Goal: Task Accomplishment & Management: Manage account settings

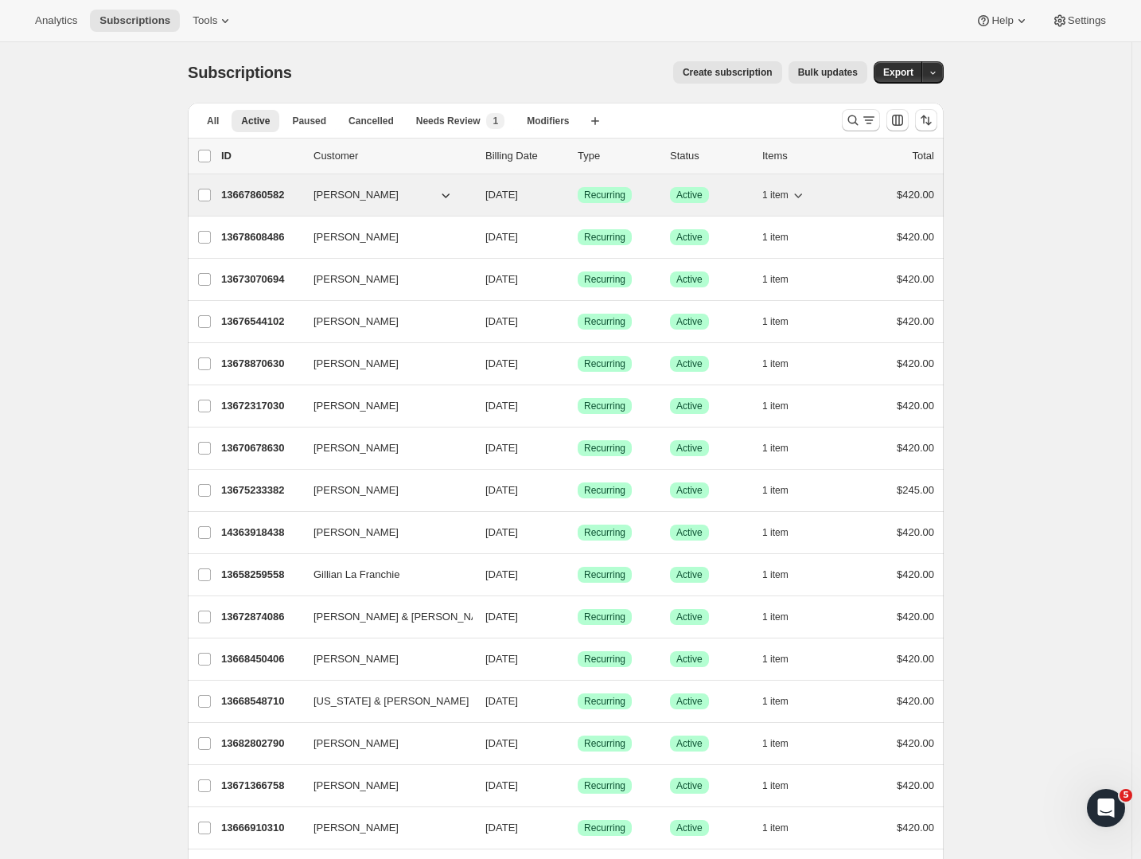
click at [361, 200] on span "[PERSON_NAME]" at bounding box center [356, 195] width 85 height 16
click at [240, 195] on p "13667860582" at bounding box center [261, 195] width 80 height 16
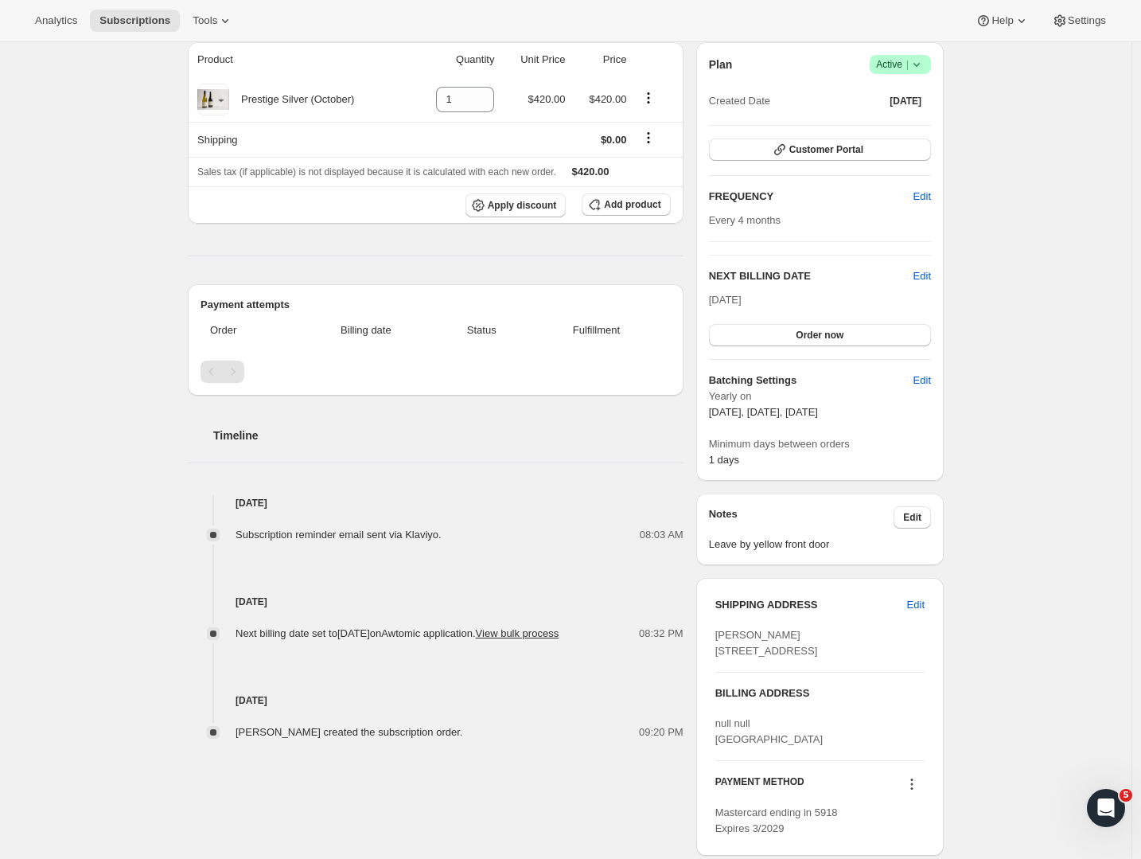
scroll to position [255, 0]
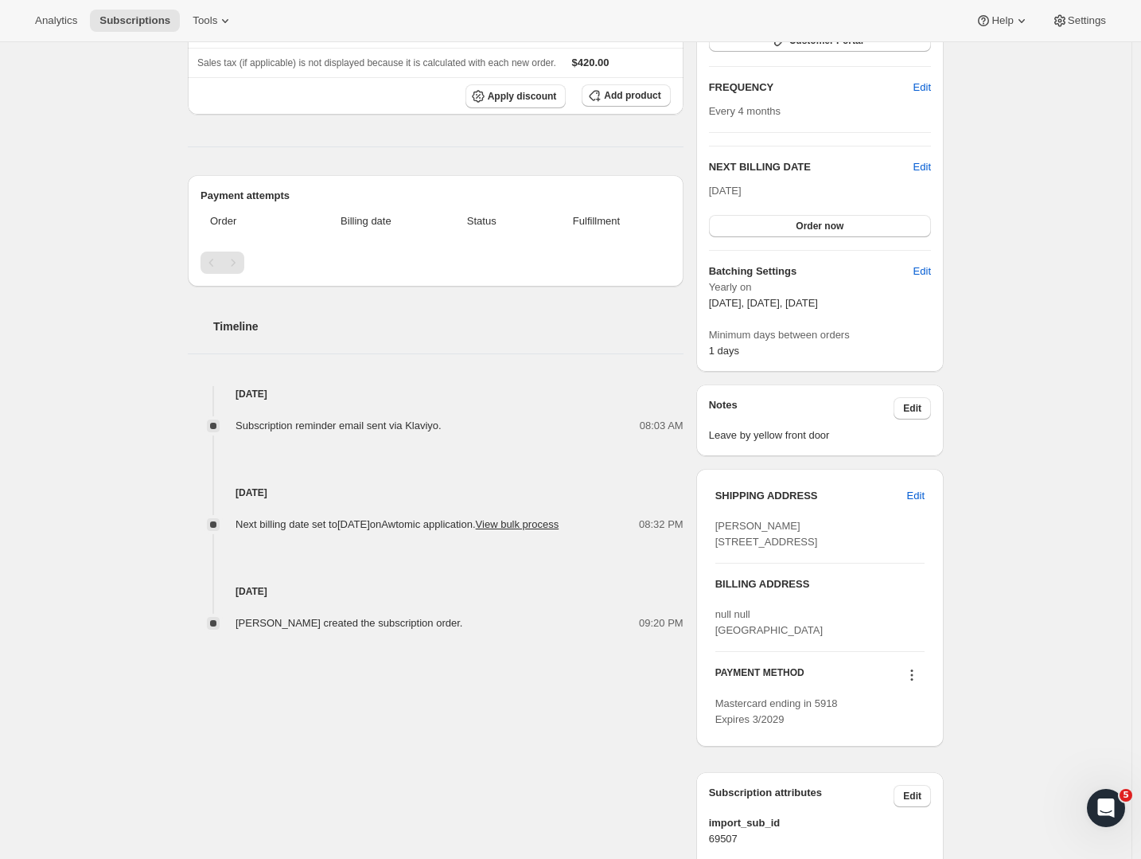
click at [476, 530] on button "View bulk process" at bounding box center [518, 524] width 84 height 12
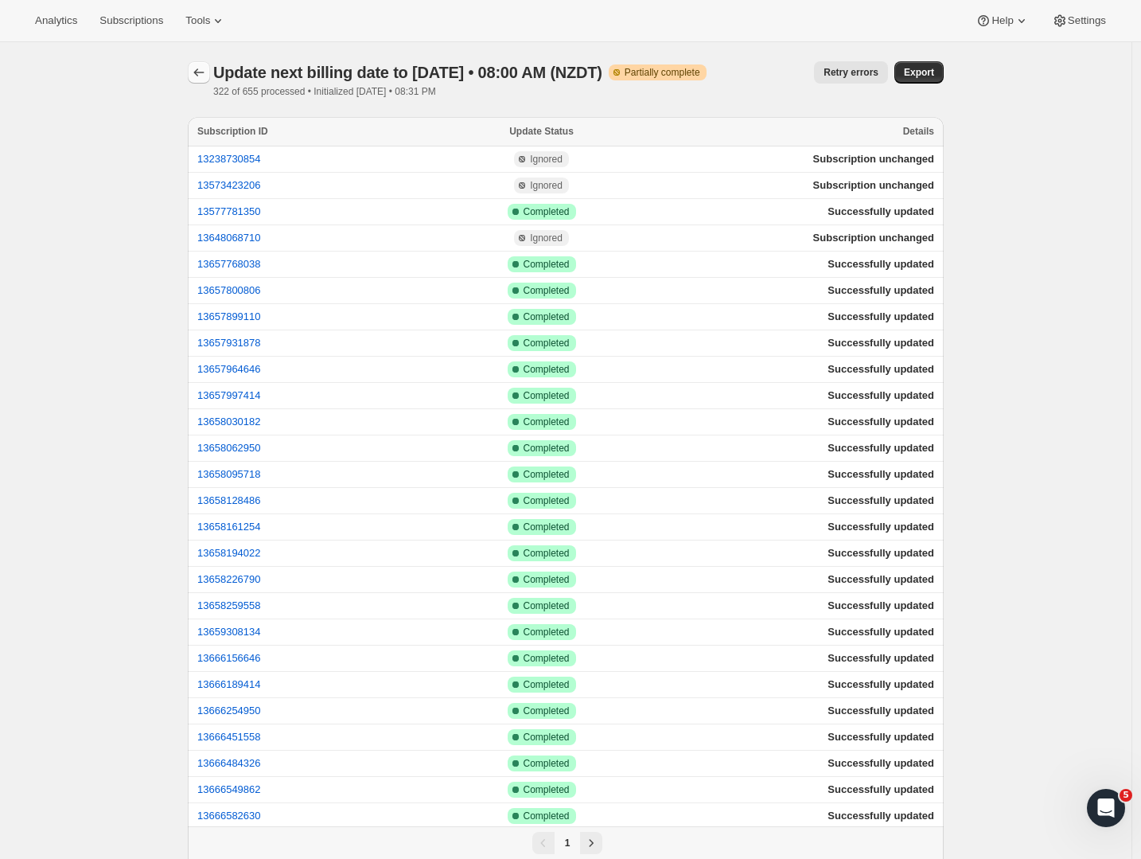
click at [207, 76] on icon "button" at bounding box center [199, 72] width 16 height 16
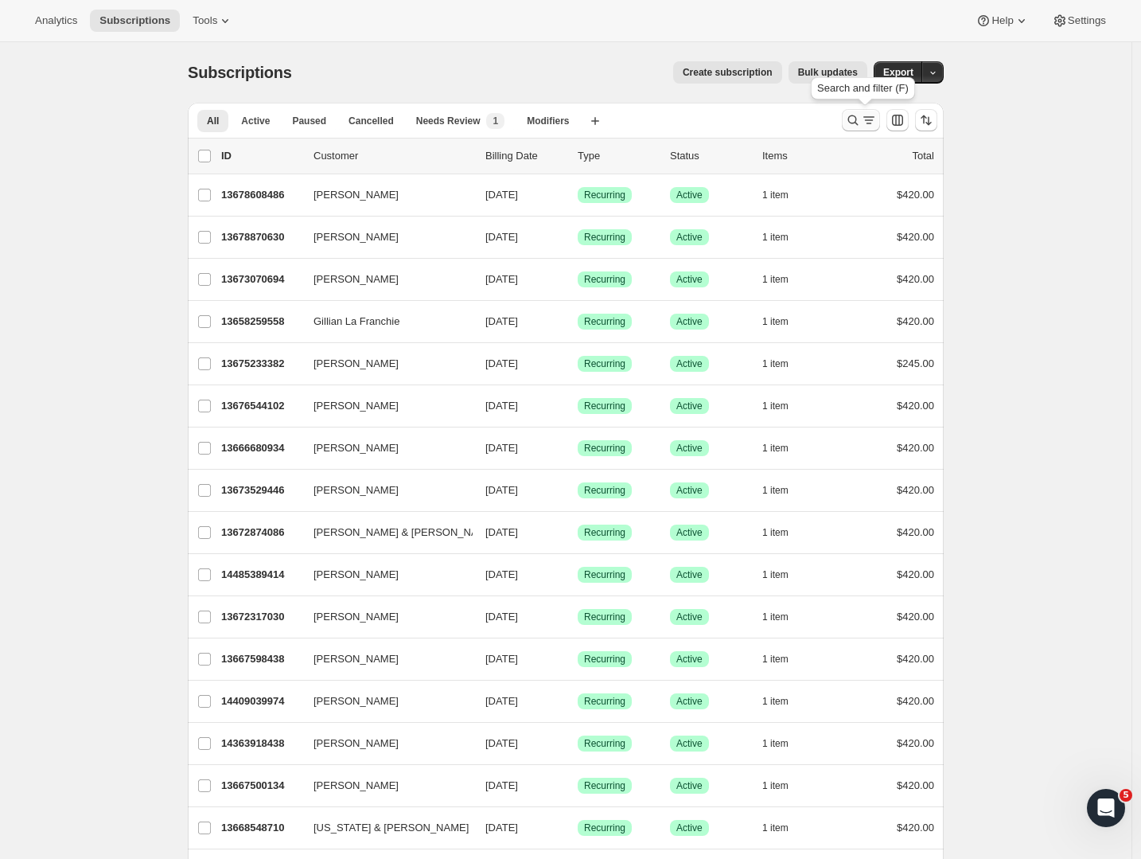
click at [860, 123] on icon "Search and filter results" at bounding box center [853, 120] width 16 height 16
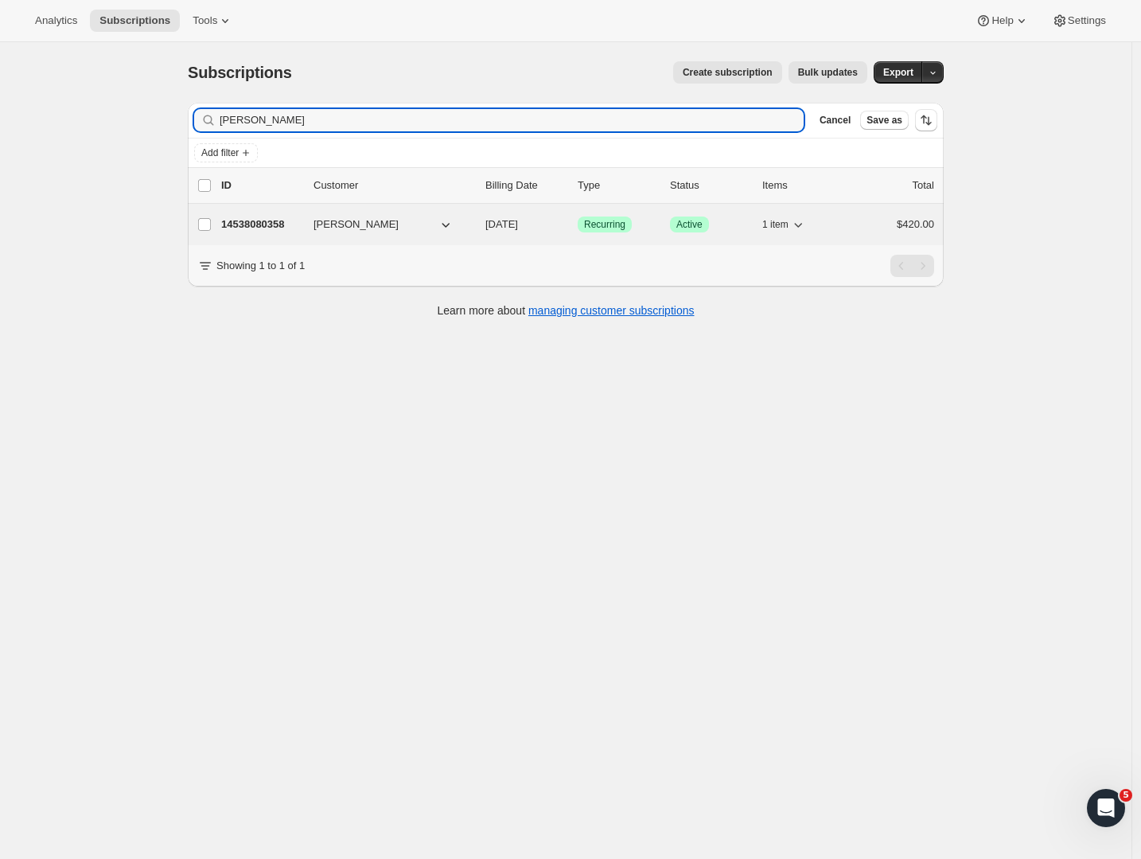
type input "Angela Neal"
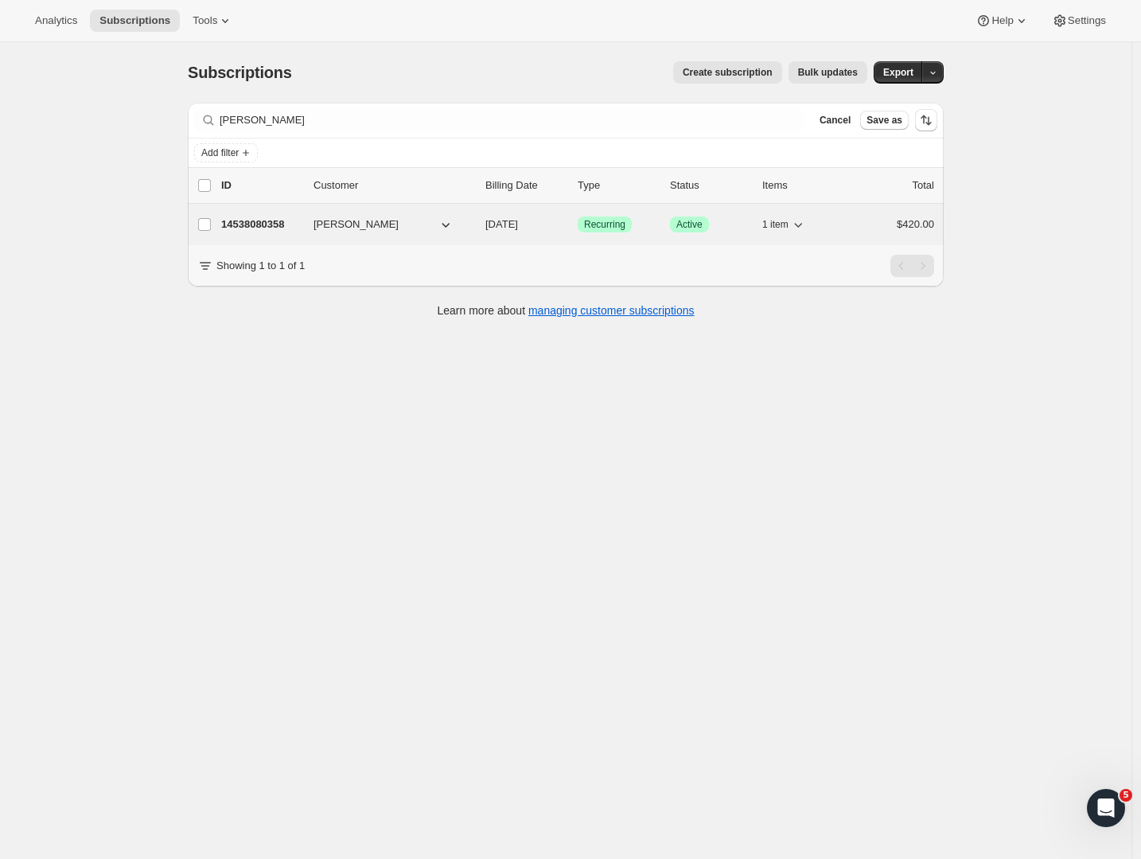
click at [279, 223] on p "14538080358" at bounding box center [261, 224] width 80 height 16
